Goal: Communication & Community: Participate in discussion

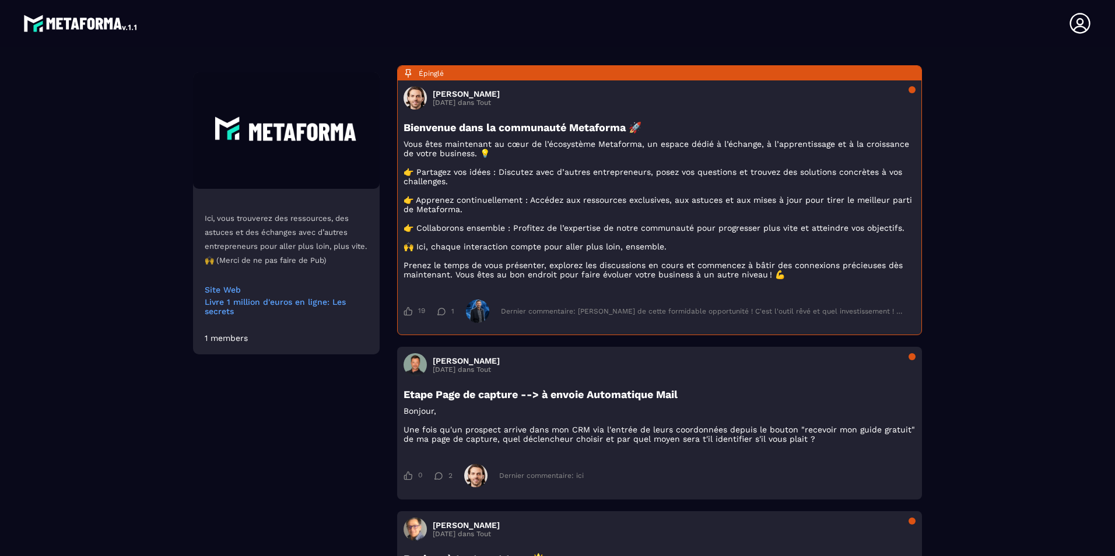
scroll to position [117, 0]
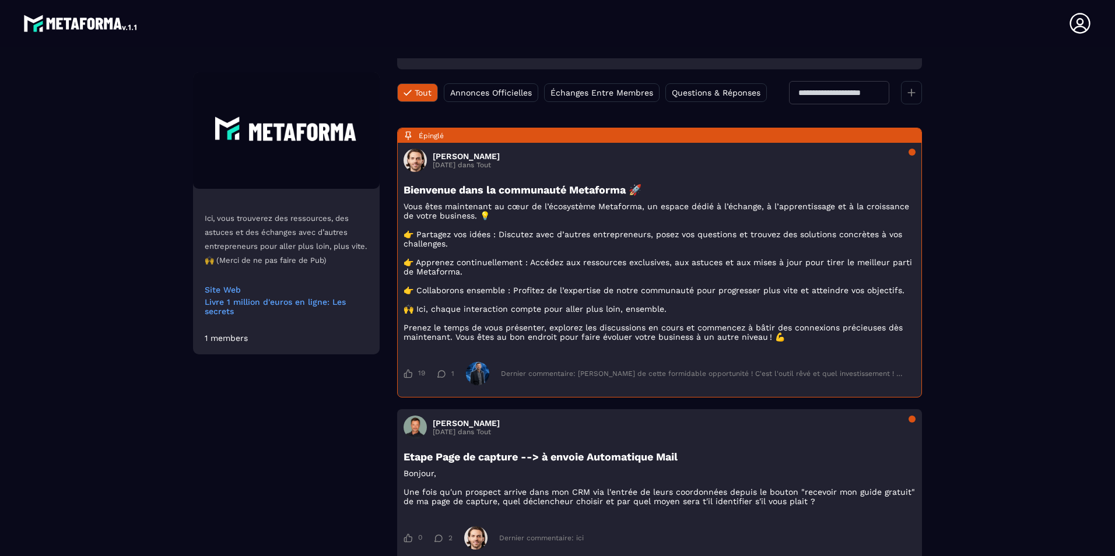
click at [221, 341] on div "1 members" at bounding box center [226, 338] width 43 height 9
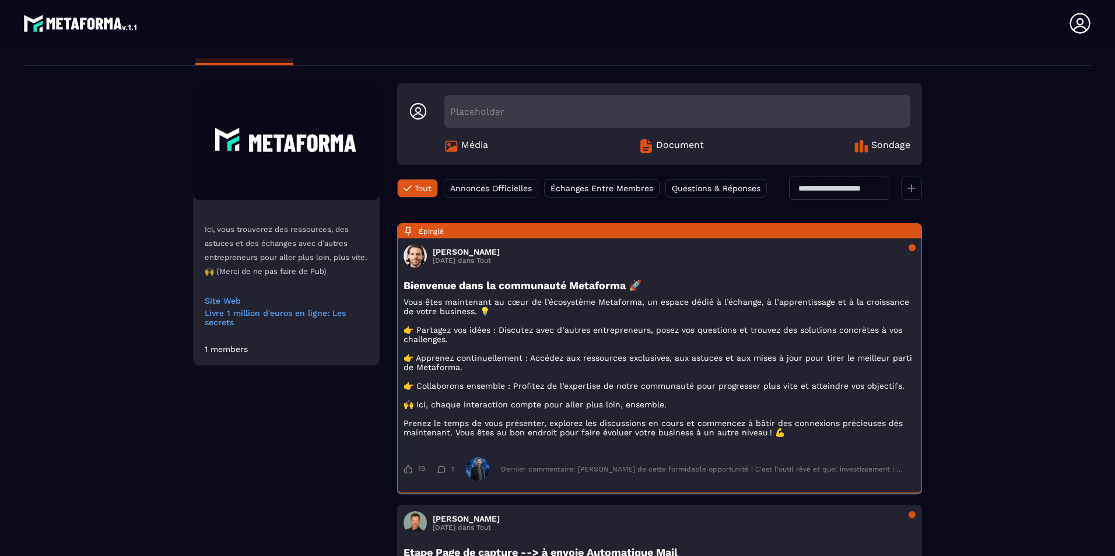
scroll to position [0, 0]
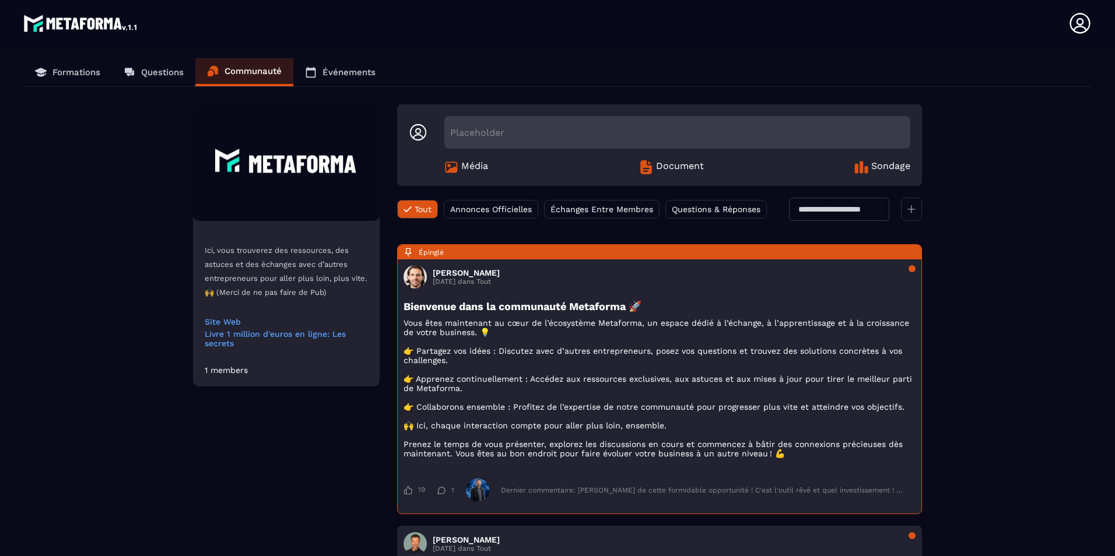
click at [367, 66] on link "Événements" at bounding box center [340, 72] width 94 height 28
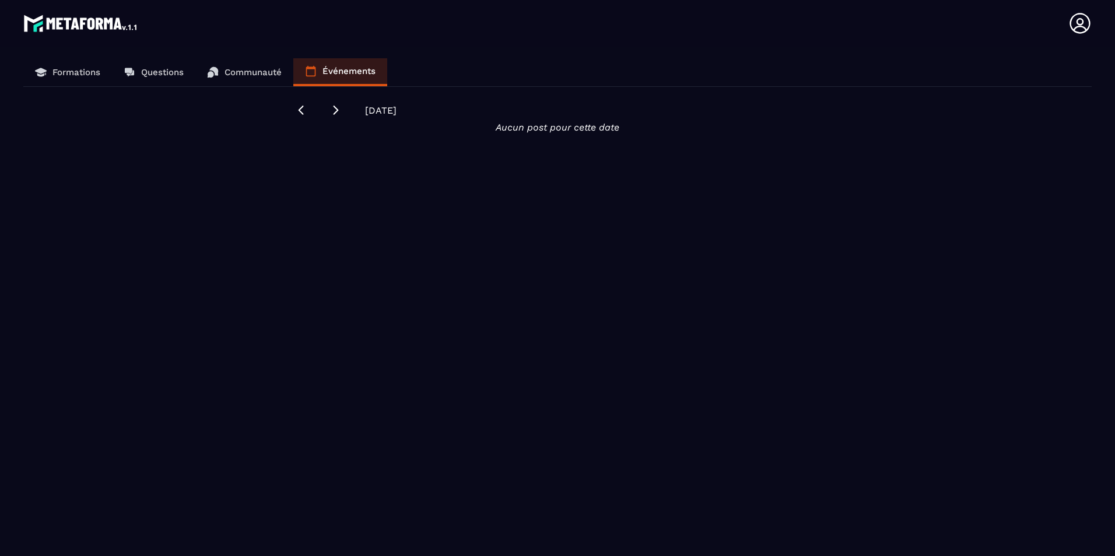
click at [136, 71] on link "Questions" at bounding box center [153, 72] width 83 height 28
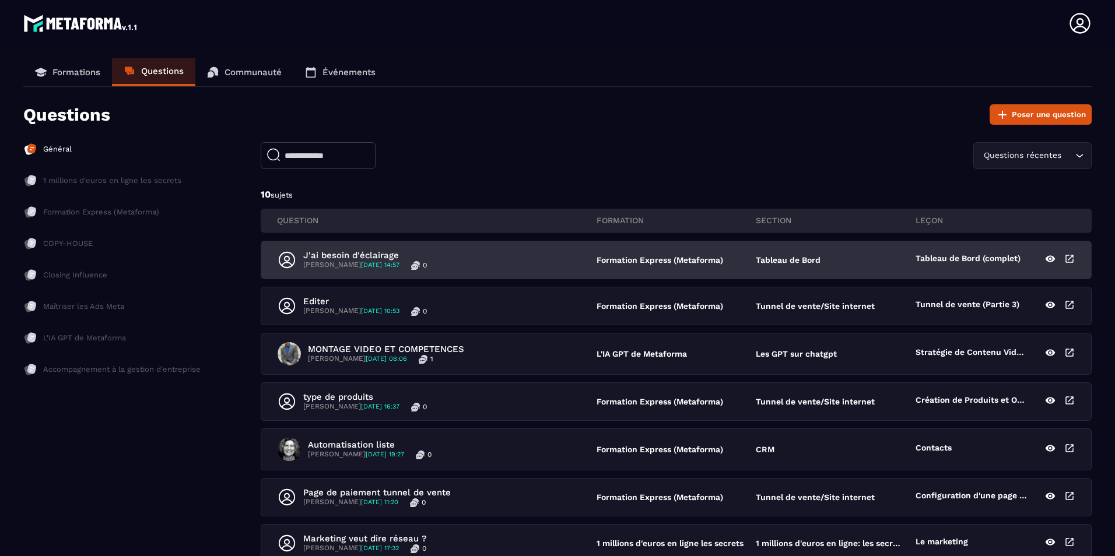
click at [517, 269] on div "J'ai besoin d'éclairage [PERSON_NAME] [DATE] 14:57 0" at bounding box center [437, 260] width 319 height 20
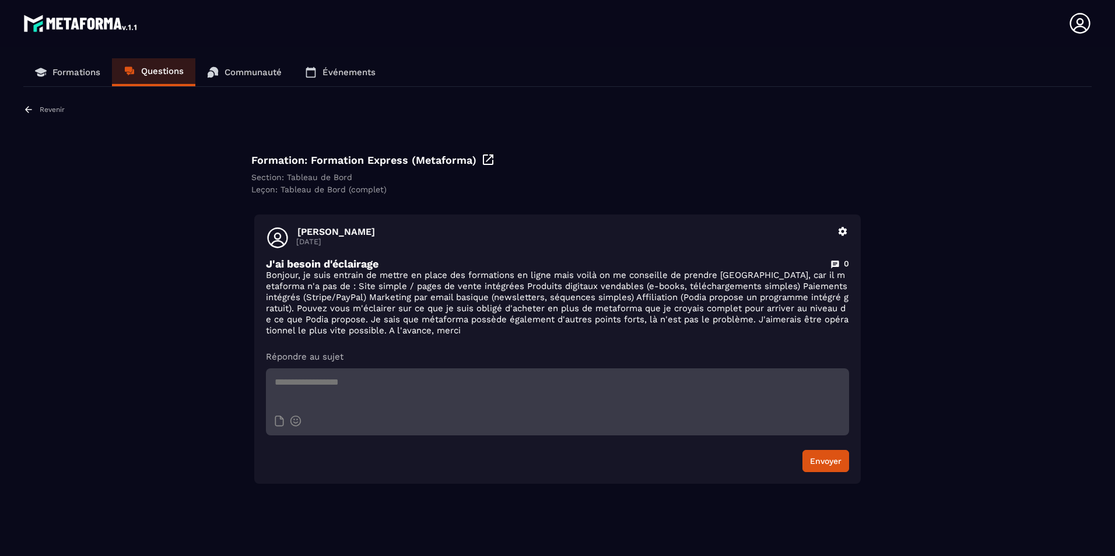
click at [386, 253] on div "[PERSON_NAME] [DATE] [PERSON_NAME] J'ai besoin d'éclairage 0 Bonjour, je suis e…" at bounding box center [557, 281] width 583 height 110
click at [349, 276] on p "Bonjour, je suis entrain de mettre en place des formations en ligne mais voilà …" at bounding box center [557, 303] width 583 height 66
click at [227, 200] on div "Revenir Formation: Formation Express (Metaforma) Section: Tableau de Bord Leçon…" at bounding box center [557, 294] width 1069 height 380
click at [45, 109] on p "Revenir" at bounding box center [52, 110] width 25 height 8
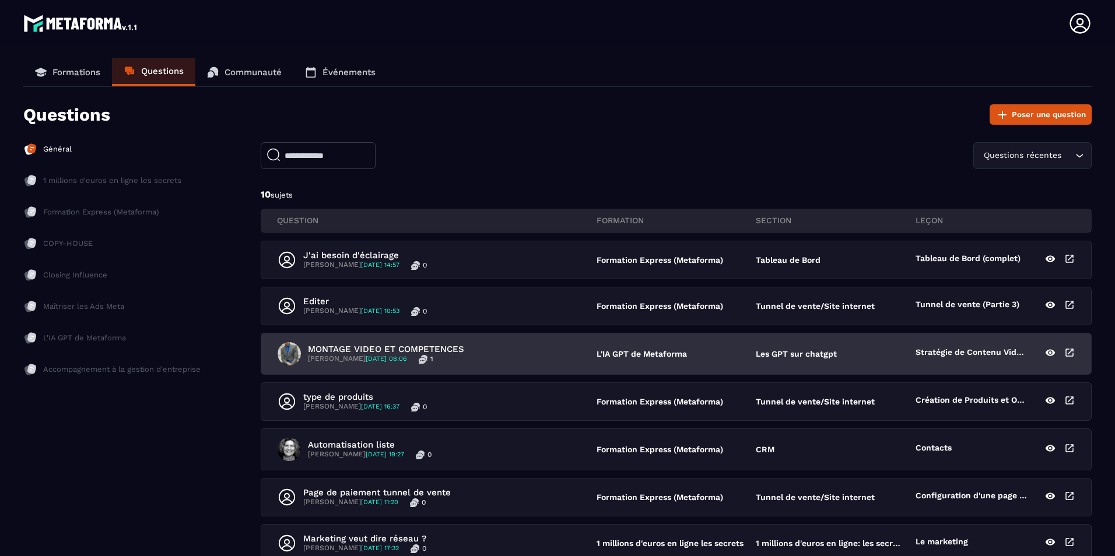
click at [495, 352] on div "MONTAGE VIDEO ET COMPETENCES [PERSON_NAME] [DATE] 08:06 1" at bounding box center [437, 353] width 319 height 23
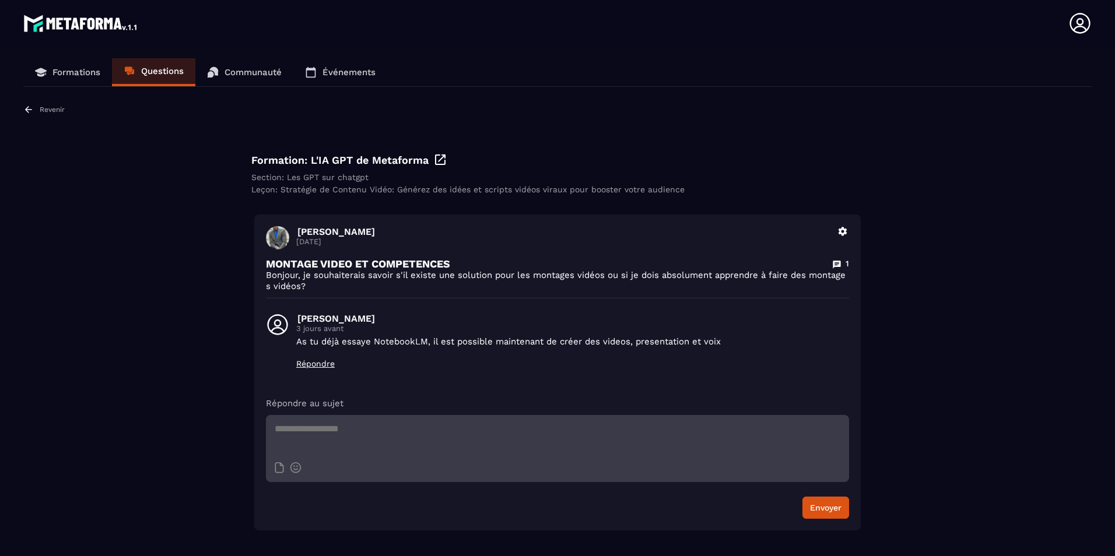
click at [133, 169] on div "Revenir Formation: L'IA GPT de Metaforma Section: Les GPT sur chatgpt Leçon: St…" at bounding box center [557, 317] width 1069 height 426
click at [56, 105] on div "Revenir" at bounding box center [43, 109] width 41 height 10
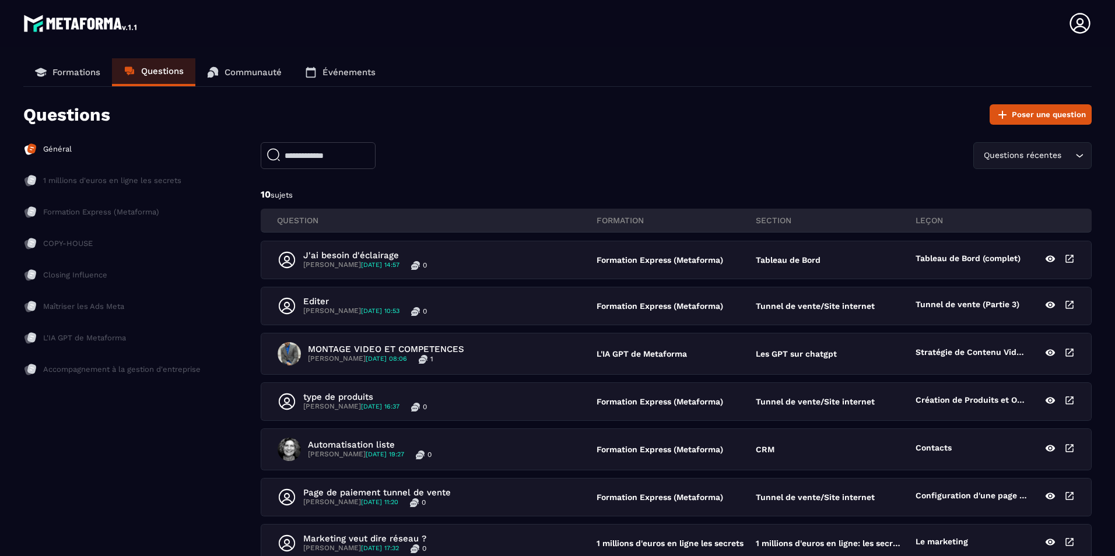
click at [77, 77] on p "Formations" at bounding box center [76, 72] width 48 height 10
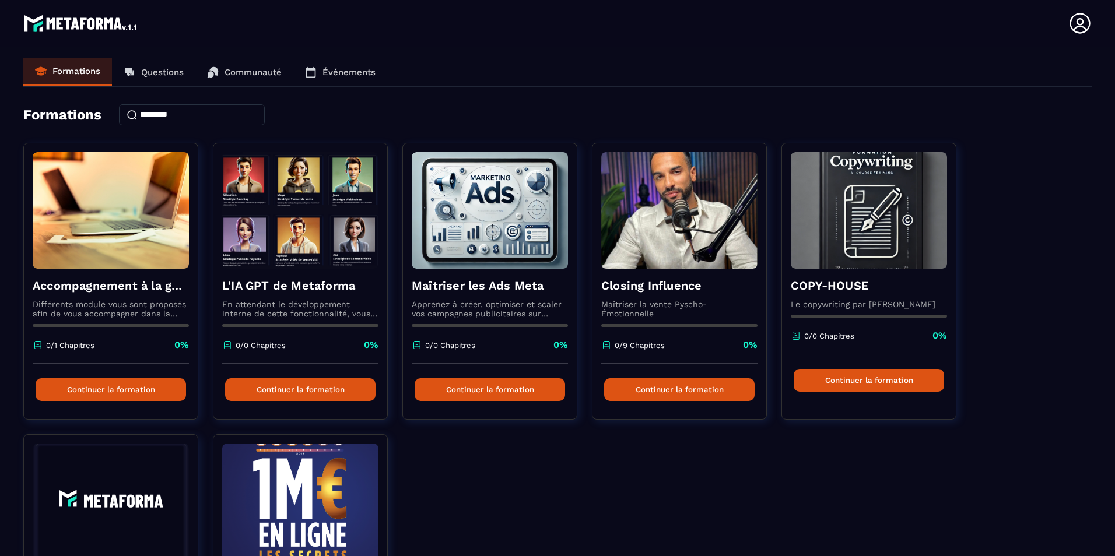
click at [89, 16] on img at bounding box center [80, 23] width 115 height 23
click at [92, 22] on img at bounding box center [80, 23] width 115 height 23
click at [46, 25] on img at bounding box center [80, 23] width 115 height 23
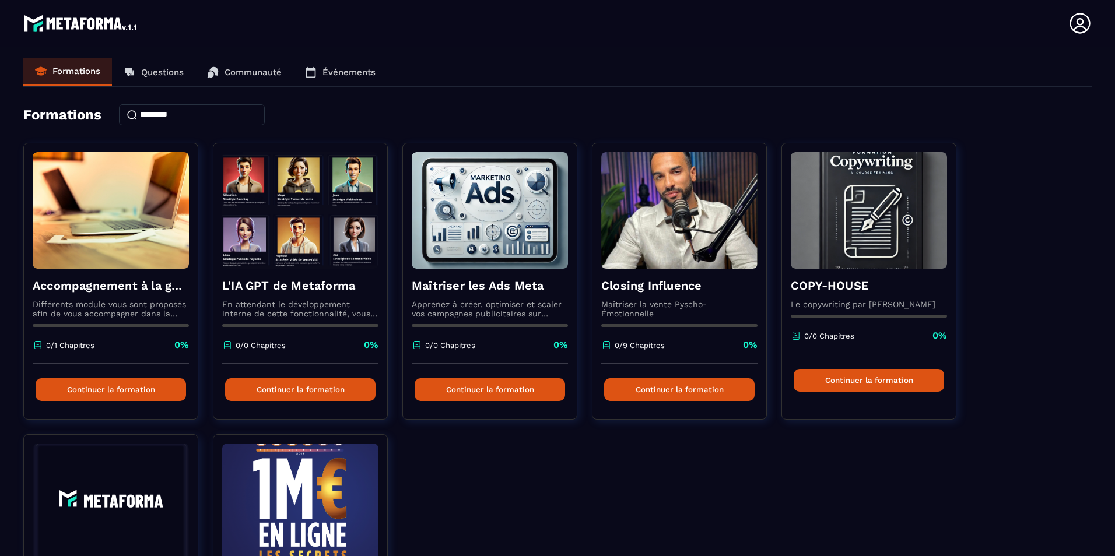
click at [46, 25] on img at bounding box center [80, 23] width 115 height 23
